Goal: Information Seeking & Learning: Learn about a topic

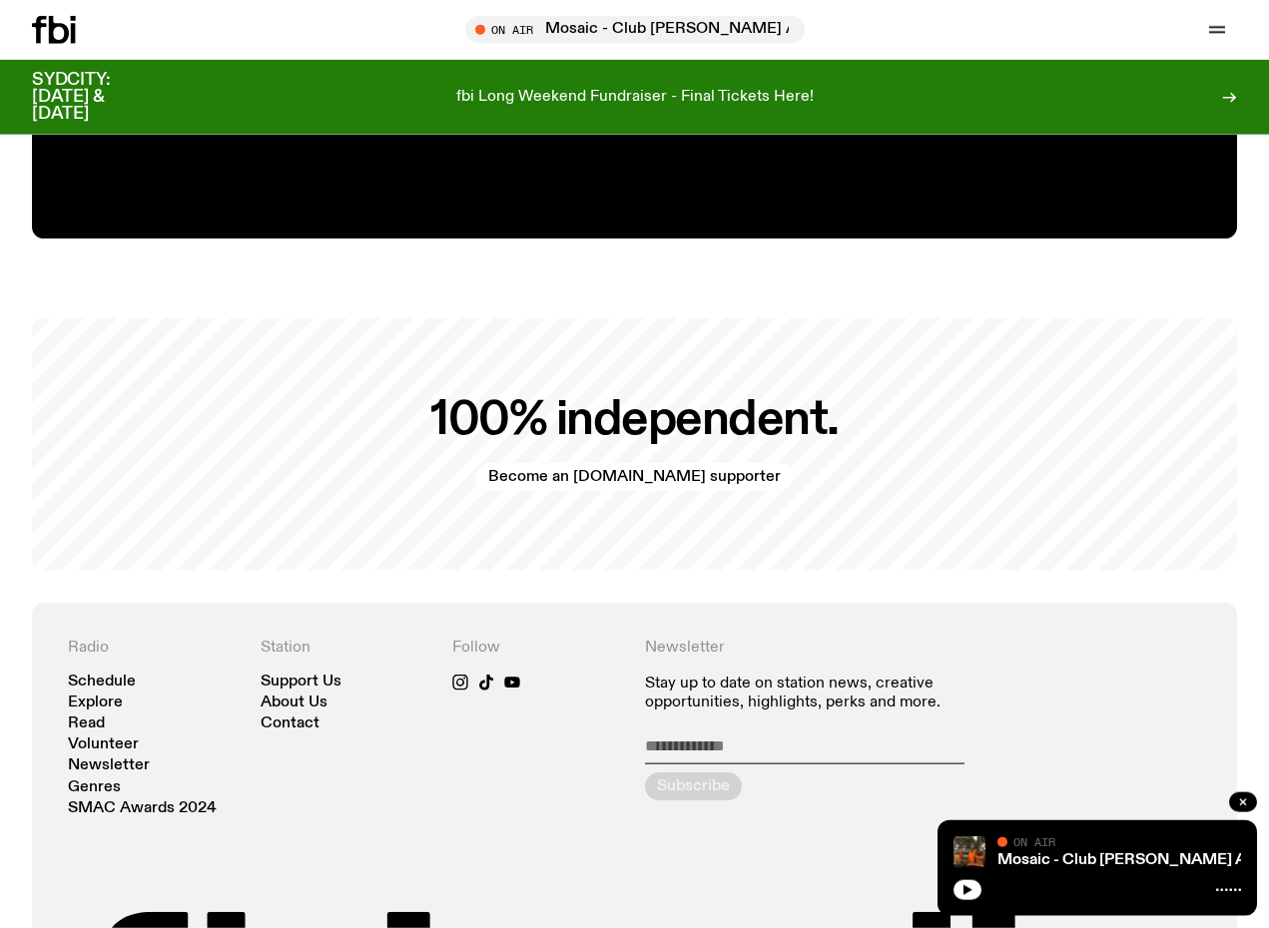
scroll to position [3934, 0]
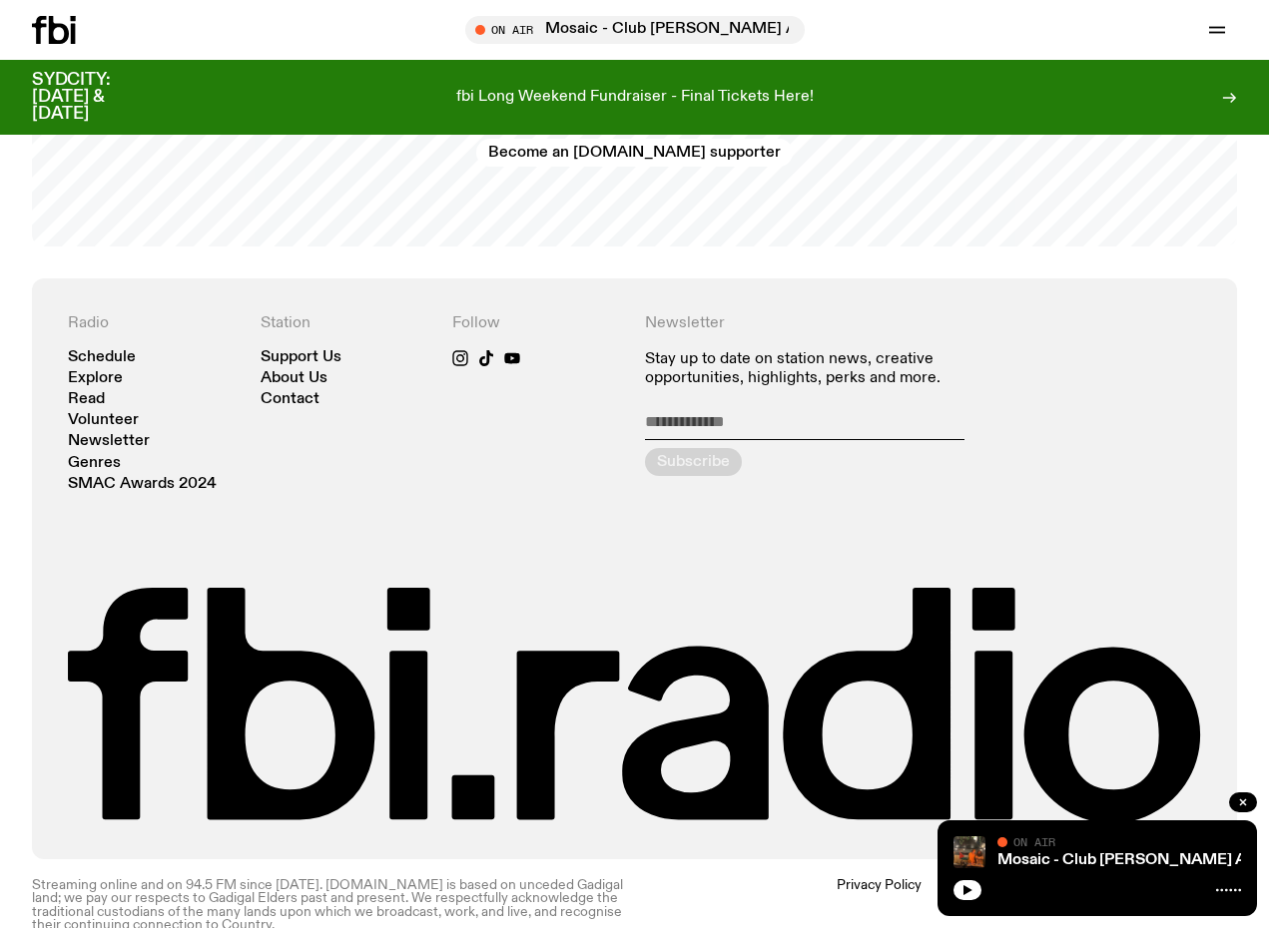
click at [119, 350] on link "Schedule" at bounding box center [102, 357] width 68 height 15
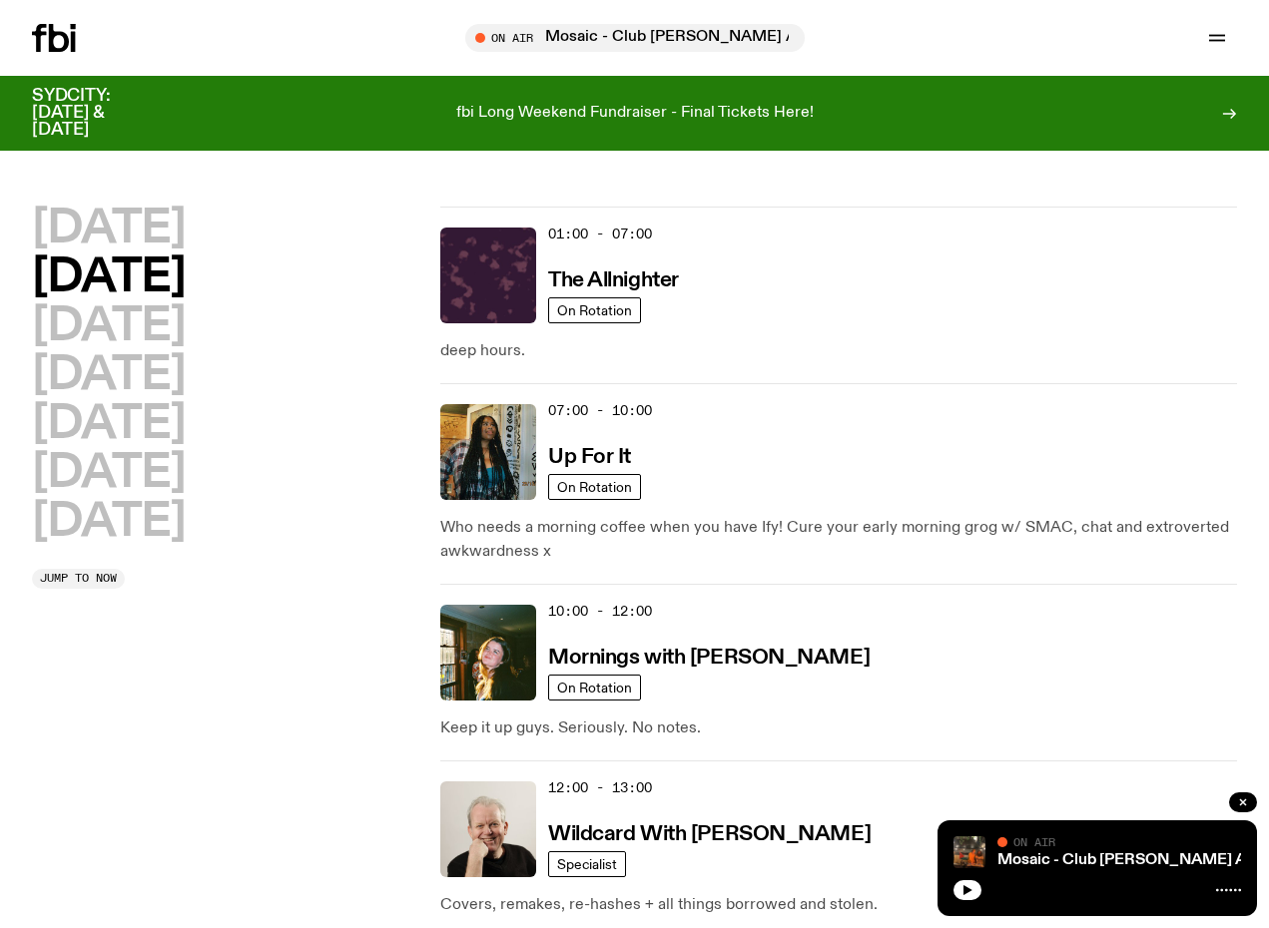
click at [148, 225] on h2 "[DATE]" at bounding box center [108, 229] width 153 height 45
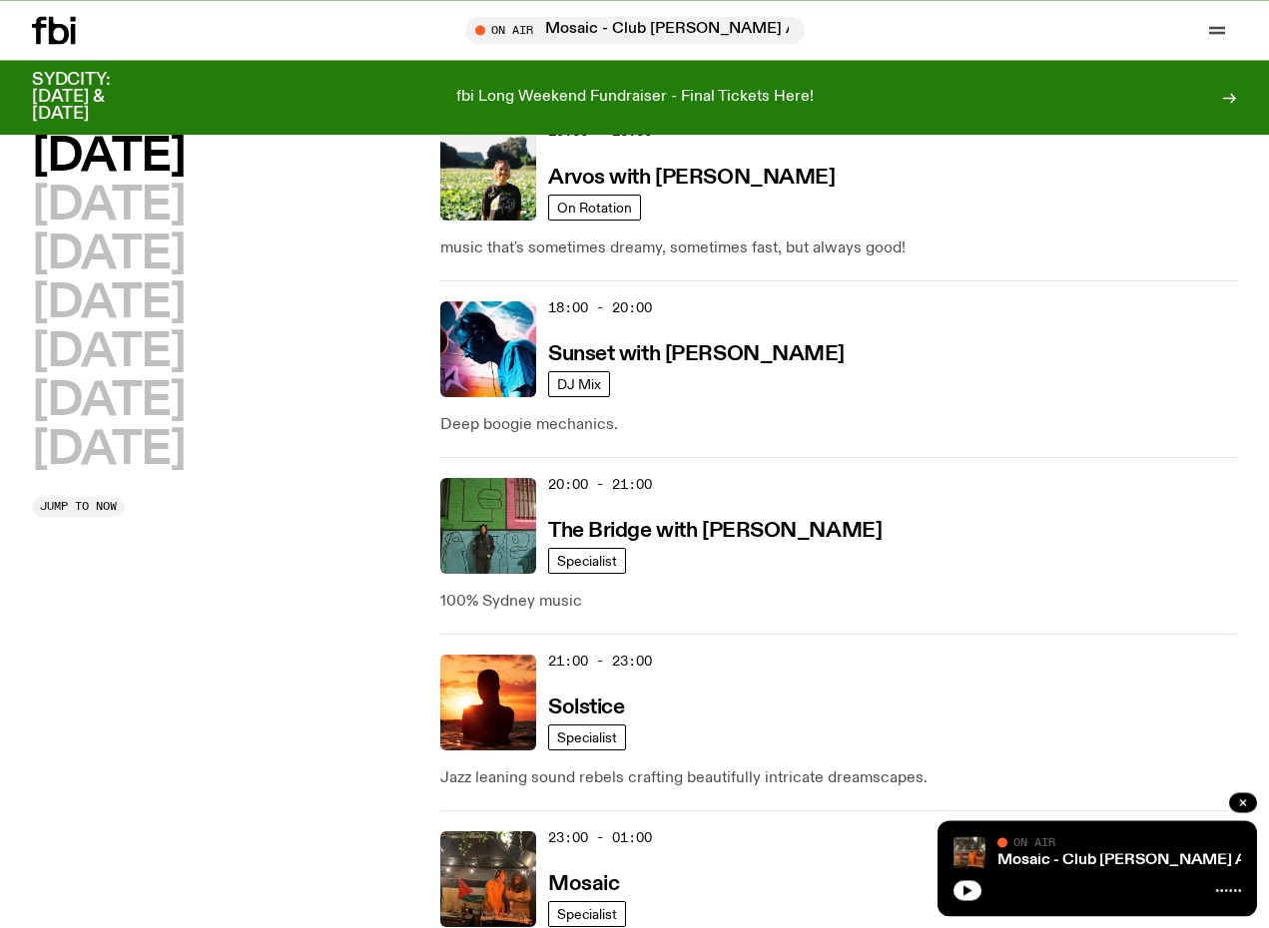
scroll to position [994, 0]
click at [608, 537] on h3 "The Bridge with [PERSON_NAME]" at bounding box center [714, 531] width 333 height 21
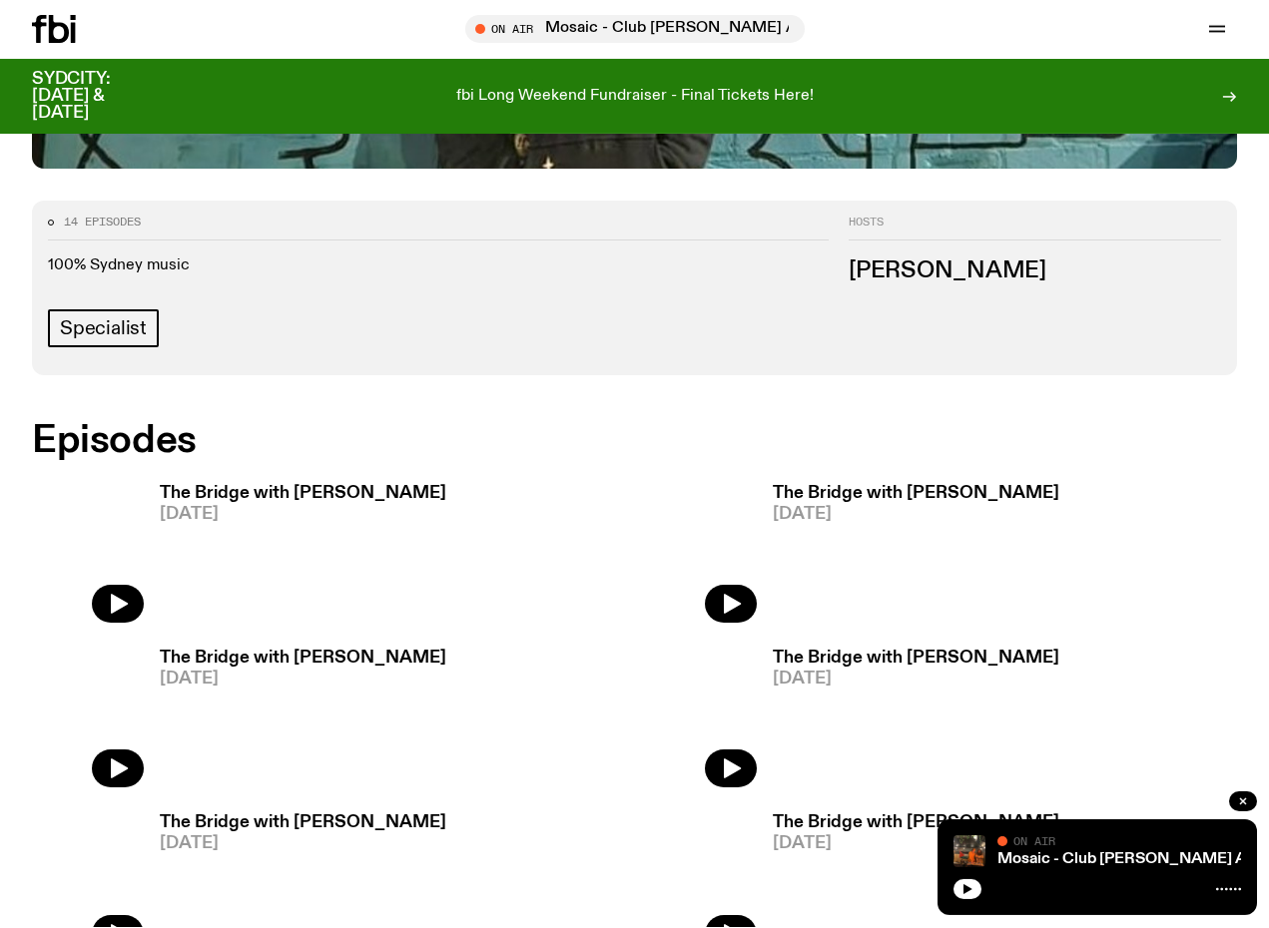
scroll to position [882, 0]
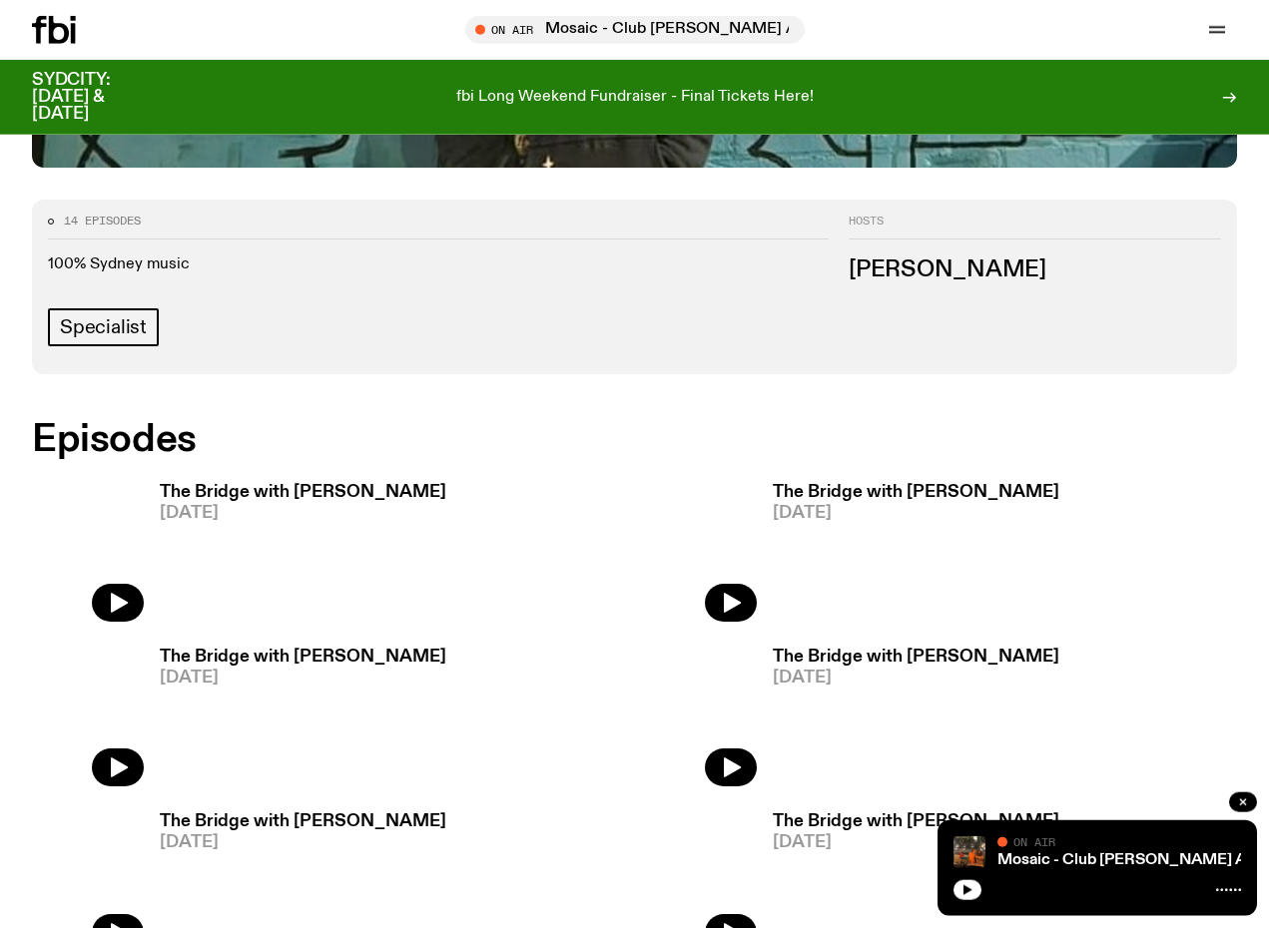
click at [249, 484] on h3 "The Bridge with [PERSON_NAME]" at bounding box center [303, 492] width 286 height 17
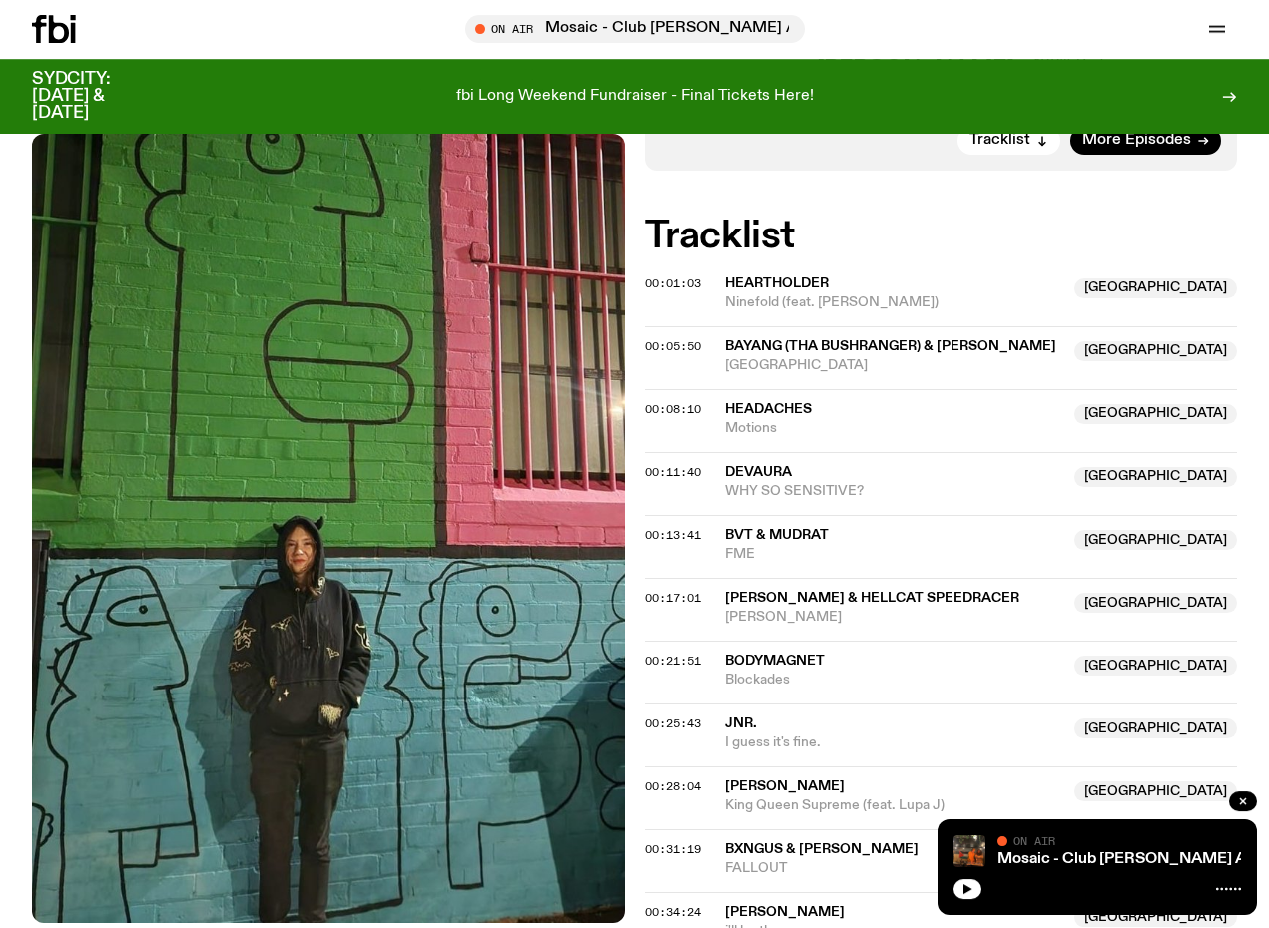
scroll to position [526, 0]
